Goal: Transaction & Acquisition: Purchase product/service

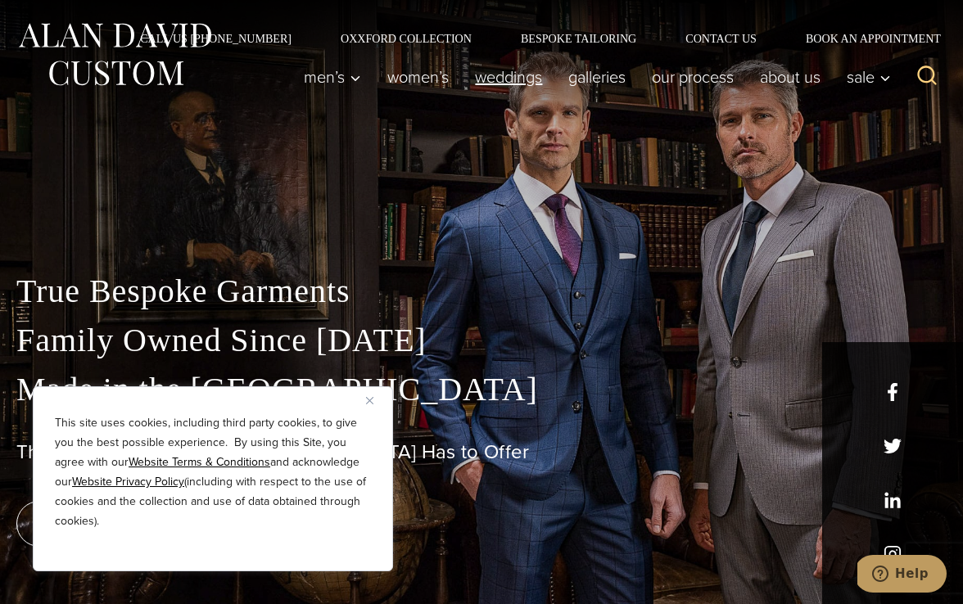
click at [482, 72] on link "weddings" at bounding box center [508, 77] width 93 height 33
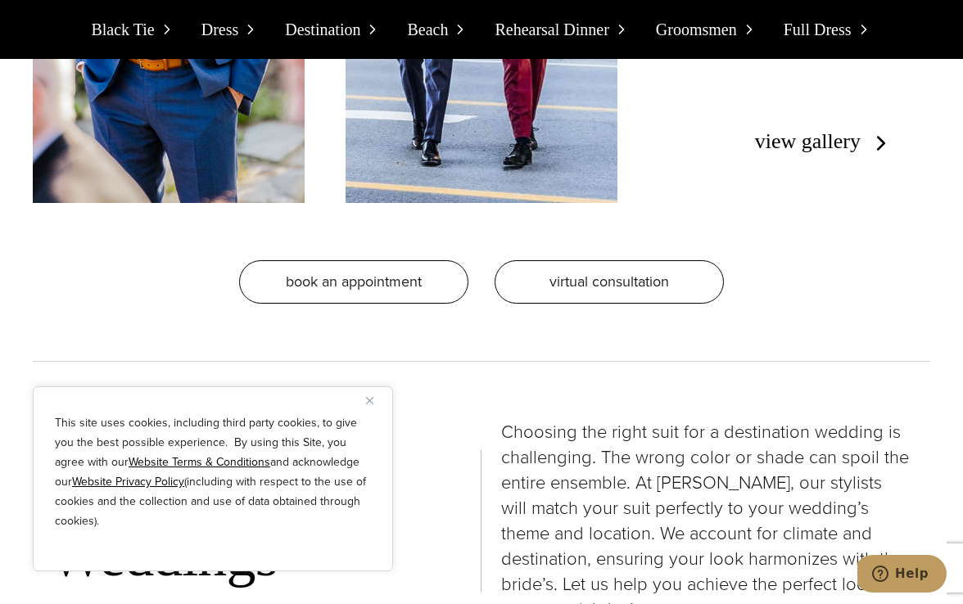
scroll to position [4290, 0]
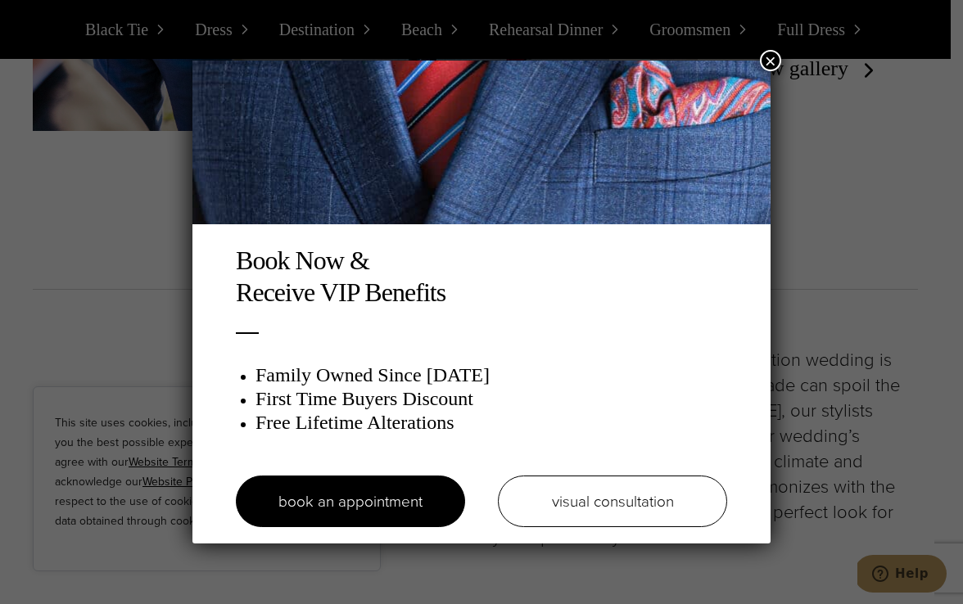
click at [764, 58] on button "×" at bounding box center [770, 60] width 21 height 21
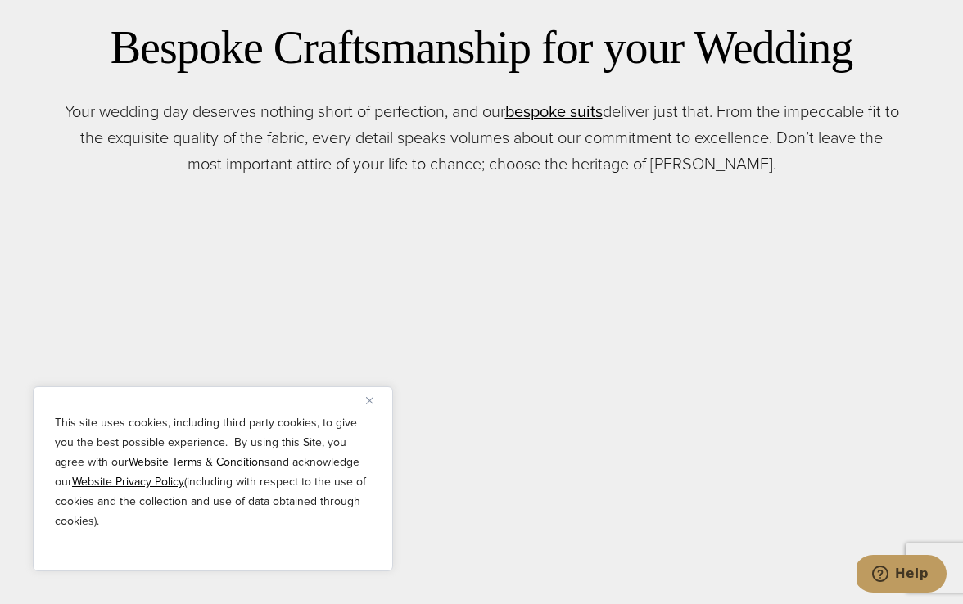
scroll to position [0, 0]
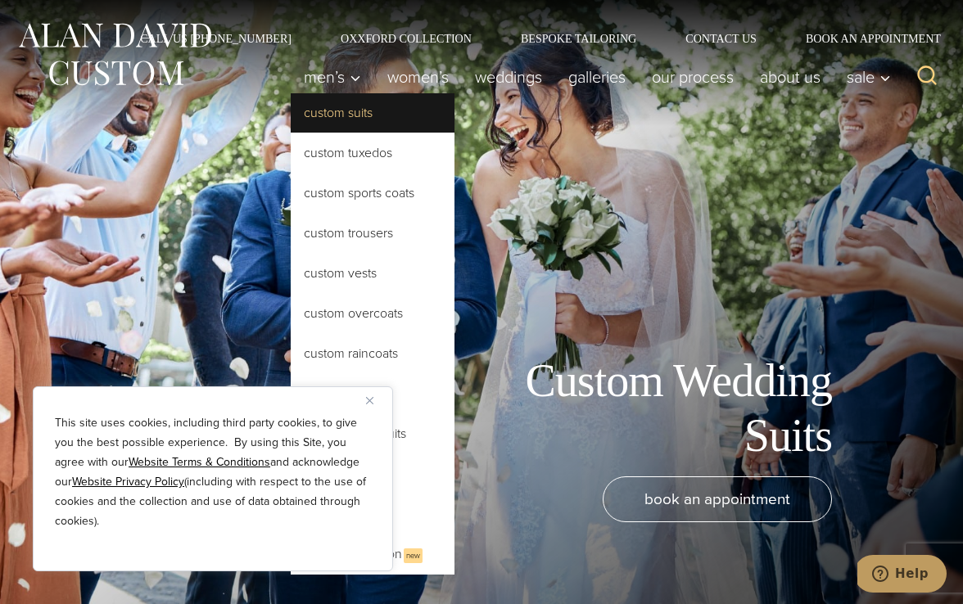
click at [341, 119] on link "Custom Suits" at bounding box center [373, 112] width 164 height 39
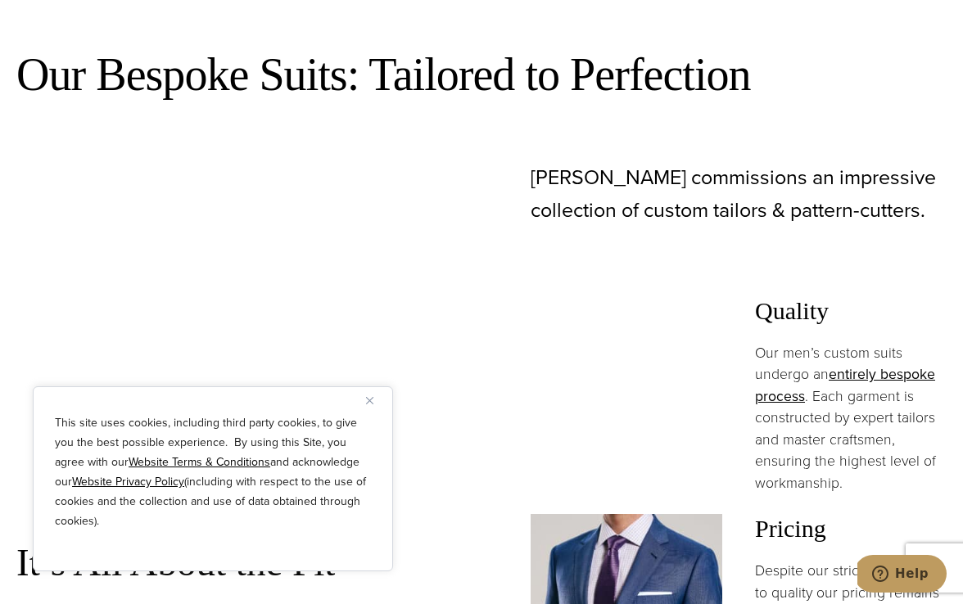
scroll to position [1206, 0]
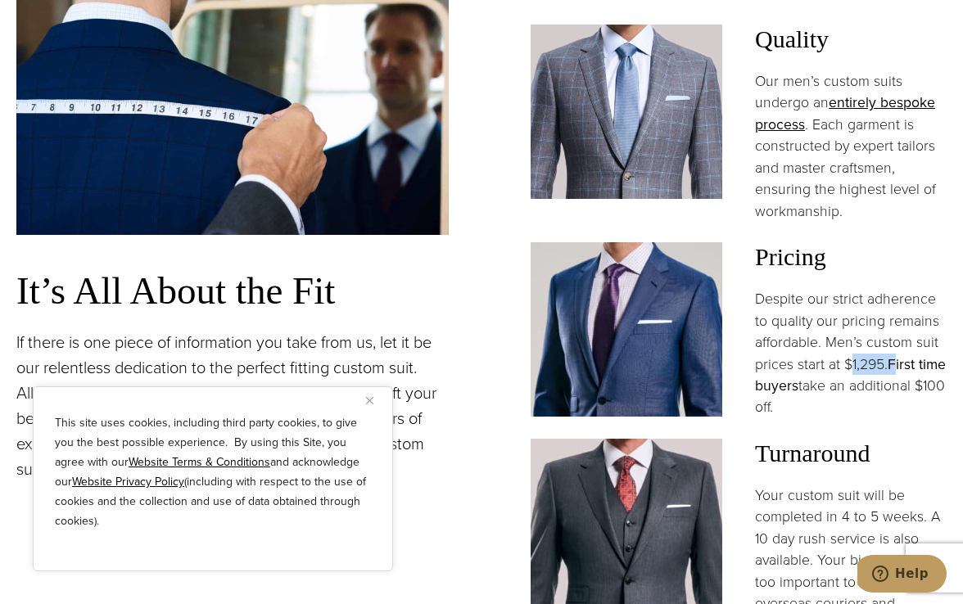
drag, startPoint x: 848, startPoint y: 324, endPoint x: 899, endPoint y: 326, distance: 50.8
click at [899, 326] on p "Despite our strict adherence to quality our pricing remains affordable. Men’s c…" at bounding box center [851, 353] width 192 height 130
click at [876, 301] on p "Despite our strict adherence to quality our pricing remains affordable. Men’s c…" at bounding box center [851, 353] width 192 height 130
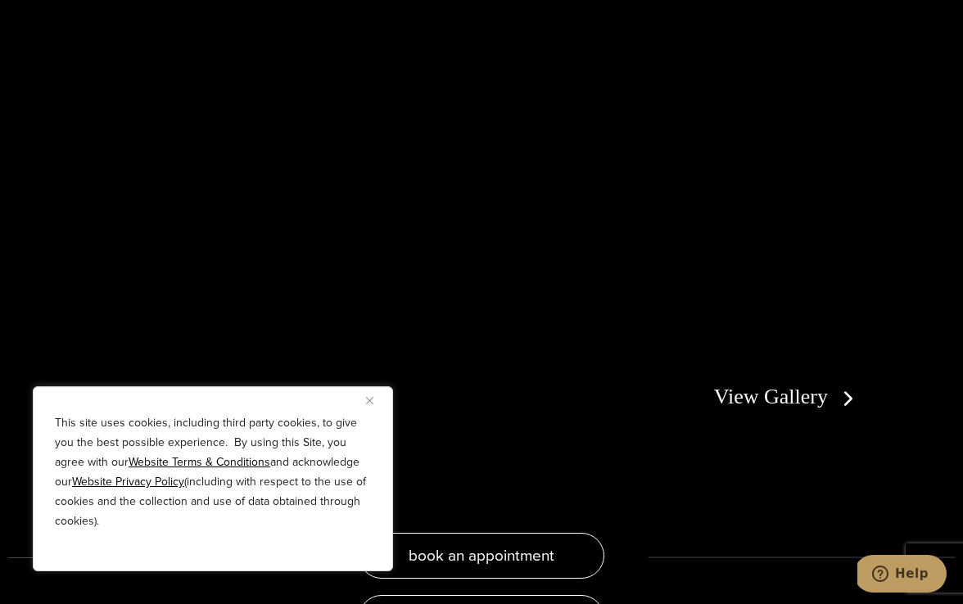
scroll to position [2823, 0]
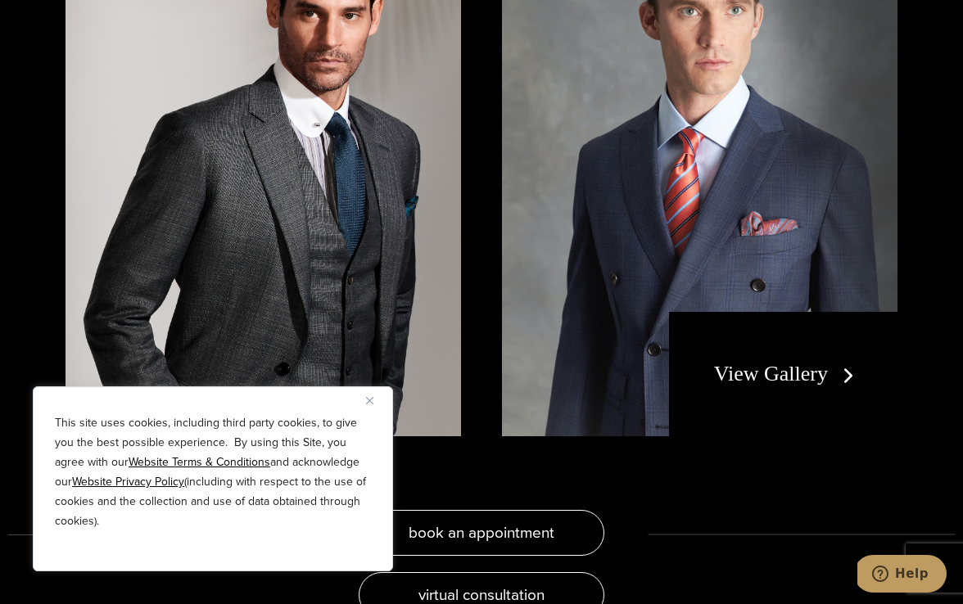
click at [378, 397] on button "Close" at bounding box center [376, 401] width 20 height 20
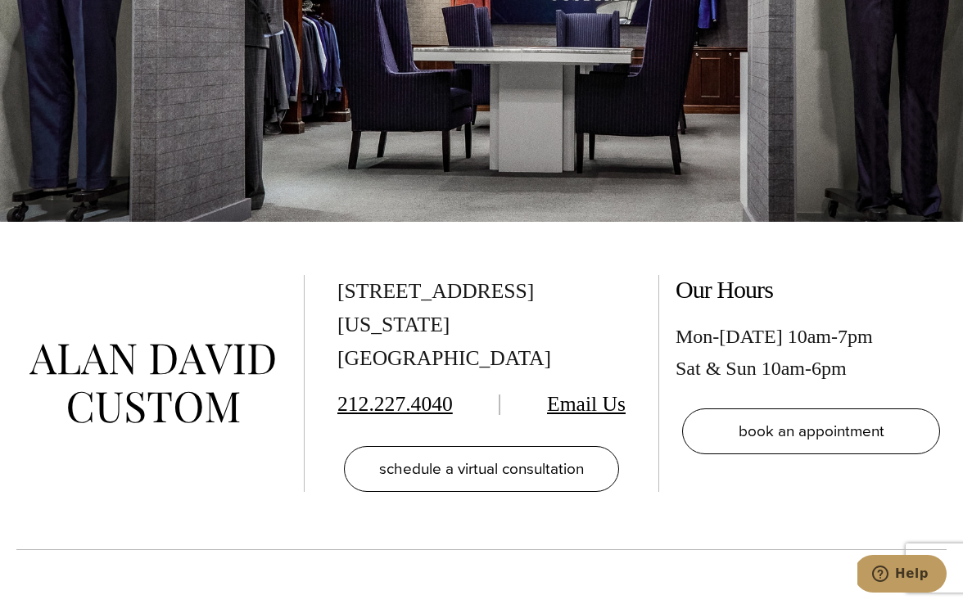
scroll to position [8643, 0]
